Goal: Task Accomplishment & Management: Manage account settings

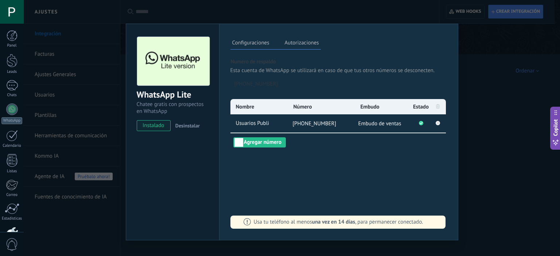
click at [467, 50] on div "WhatsApp Lite Chatee gratis con prospectos en WhatsApp instalado Desinstalar Co…" at bounding box center [292, 128] width 536 height 256
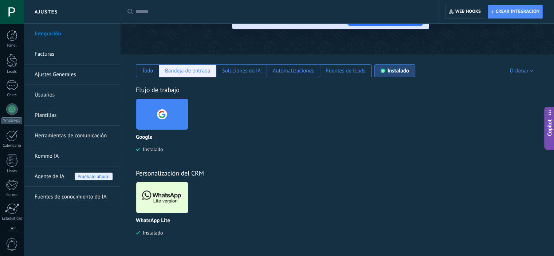
scroll to position [47, 0]
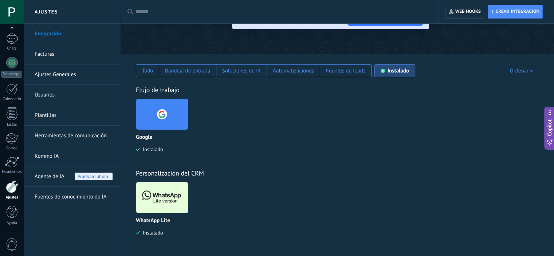
click at [57, 54] on link "Facturas" at bounding box center [74, 54] width 78 height 20
